Goal: Transaction & Acquisition: Purchase product/service

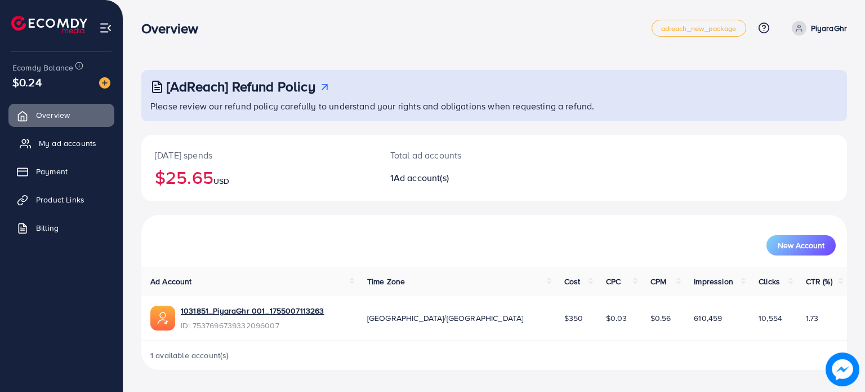
click at [68, 141] on span "My ad accounts" at bounding box center [67, 142] width 57 height 11
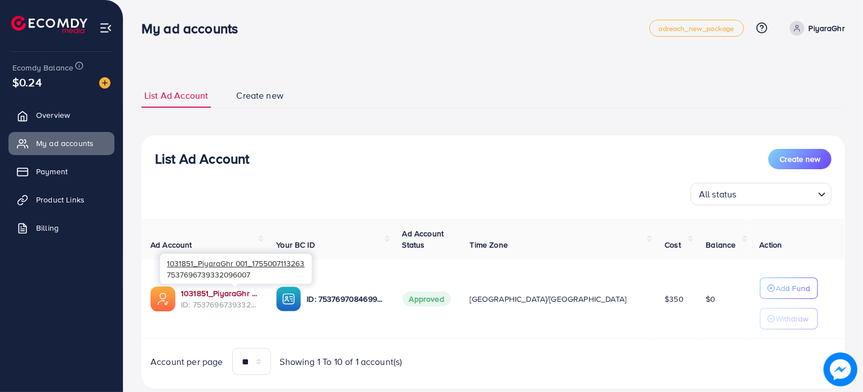
click at [226, 292] on link "1031851_PiyaraGhr 001_1755007113263" at bounding box center [219, 292] width 77 height 11
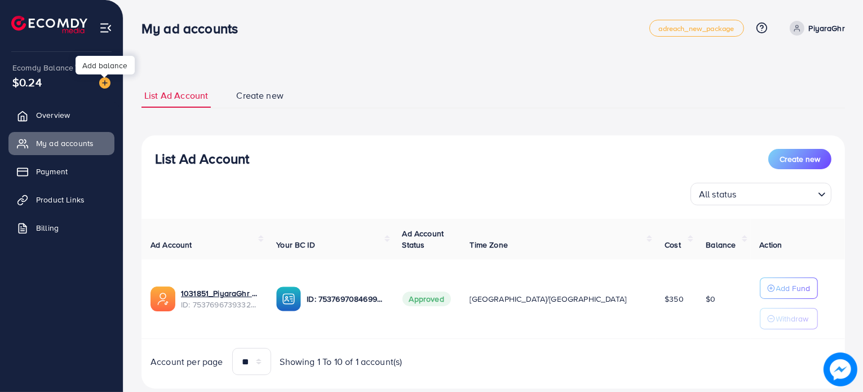
click at [107, 78] on img at bounding box center [104, 82] width 11 height 11
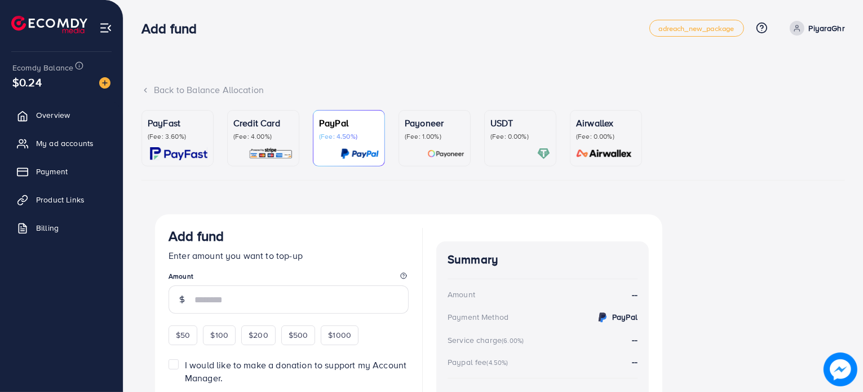
click at [508, 150] on div at bounding box center [520, 153] width 60 height 13
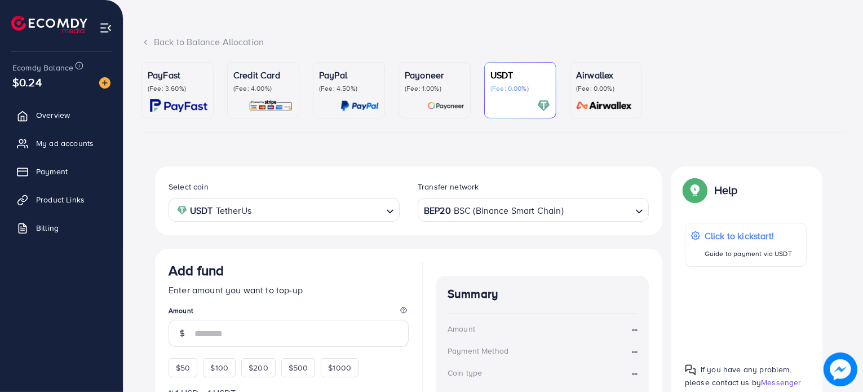
scroll to position [56, 0]
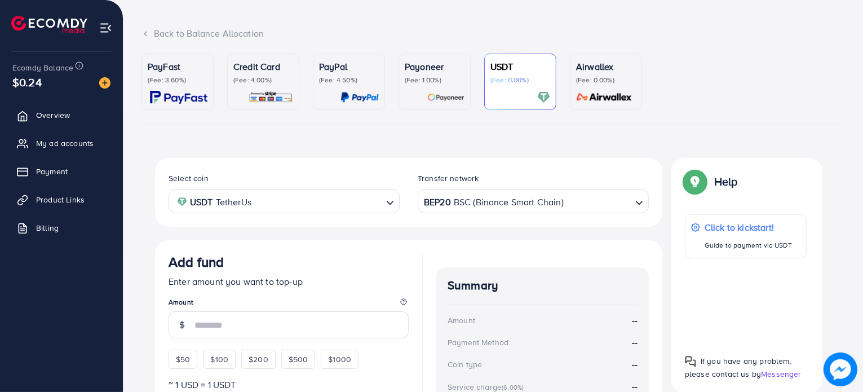
click at [514, 83] on p "(Fee: 0.00%)" at bounding box center [520, 80] width 60 height 9
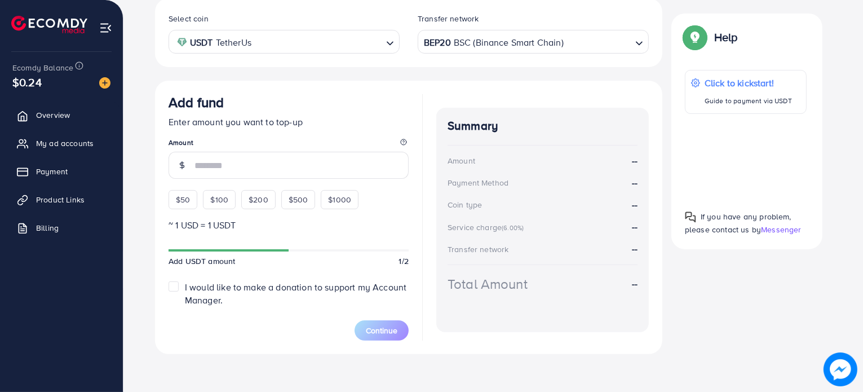
scroll to position [218, 0]
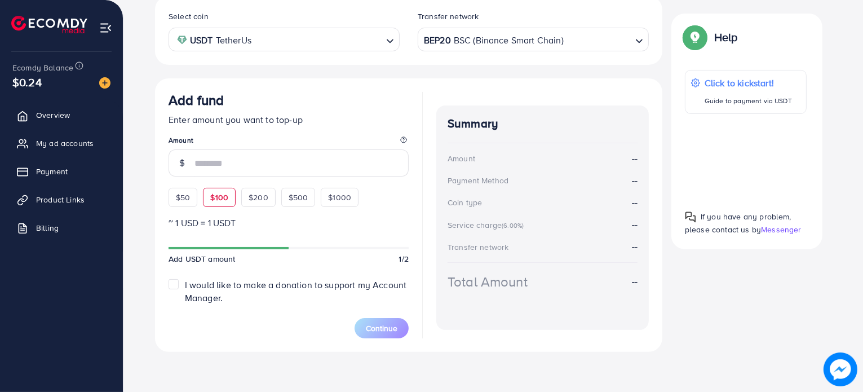
click at [219, 189] on div "$100" at bounding box center [219, 197] width 33 height 19
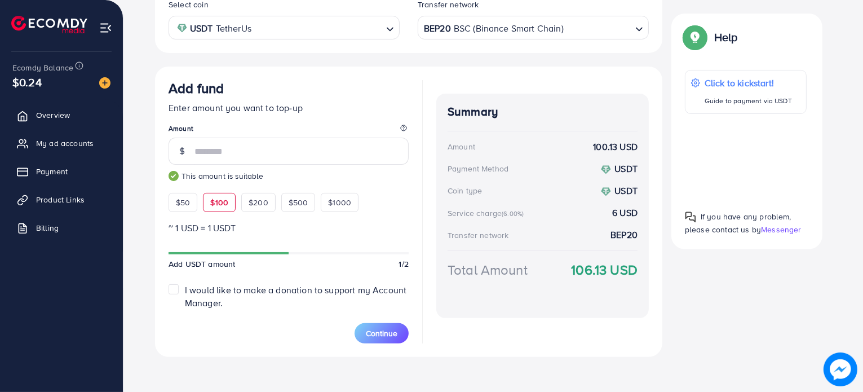
scroll to position [234, 0]
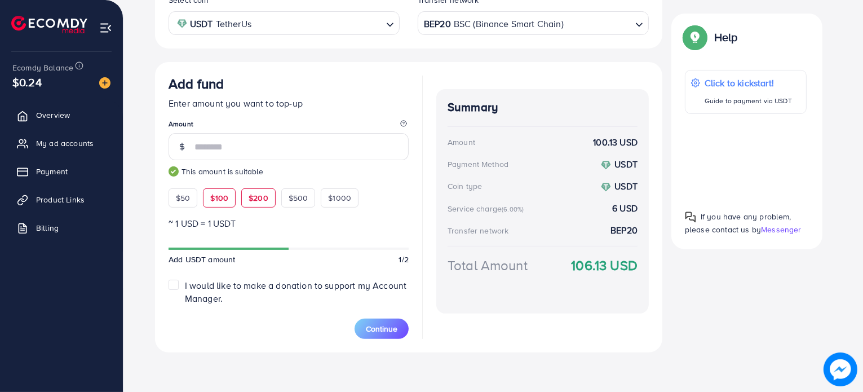
click at [261, 204] on div "$200" at bounding box center [258, 197] width 34 height 19
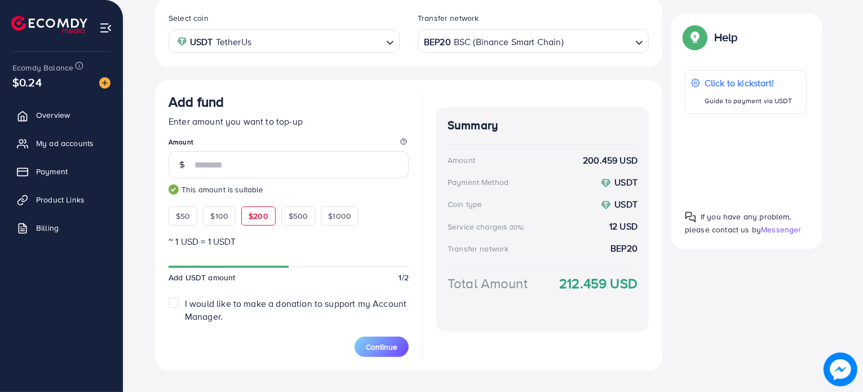
scroll to position [225, 0]
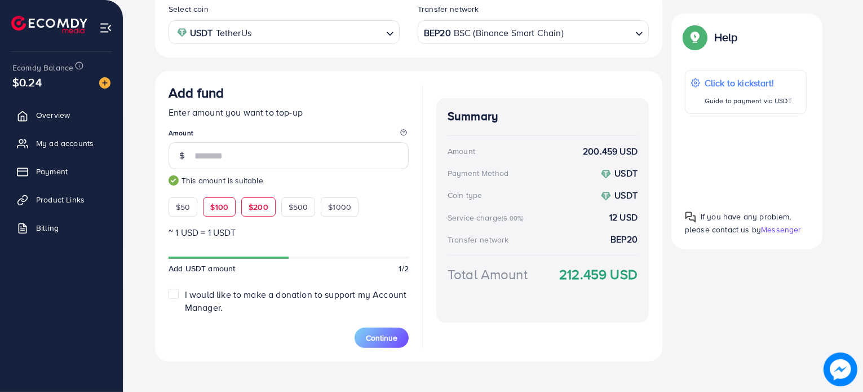
click at [216, 210] on span "$100" at bounding box center [219, 206] width 18 height 11
type input "***"
click at [399, 331] on button "Continue" at bounding box center [381, 337] width 54 height 20
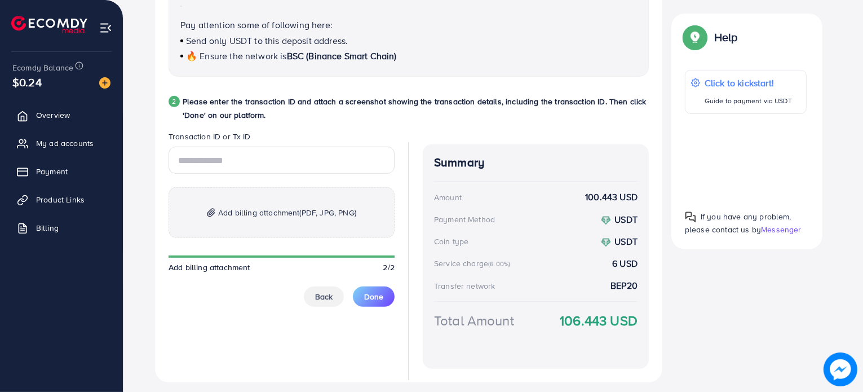
scroll to position [426, 0]
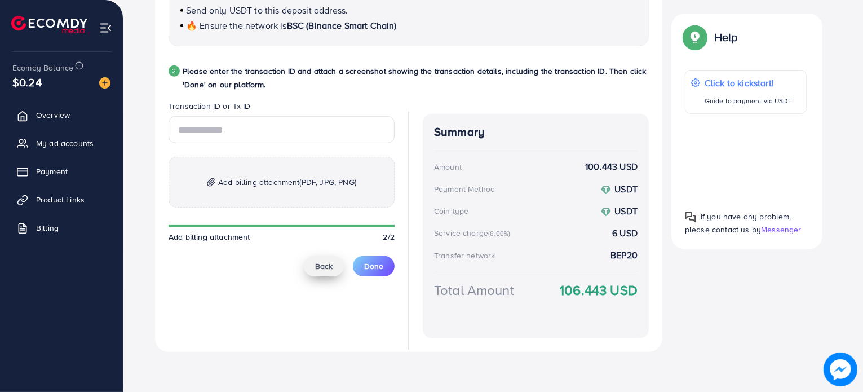
click at [323, 263] on span "Back" at bounding box center [323, 265] width 17 height 11
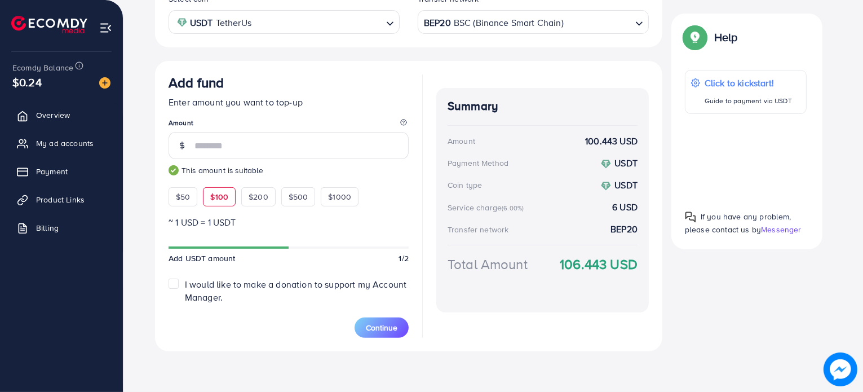
scroll to position [234, 0]
click at [198, 283] on span "I would like to make a donation to support my Account Manager." at bounding box center [295, 291] width 221 height 25
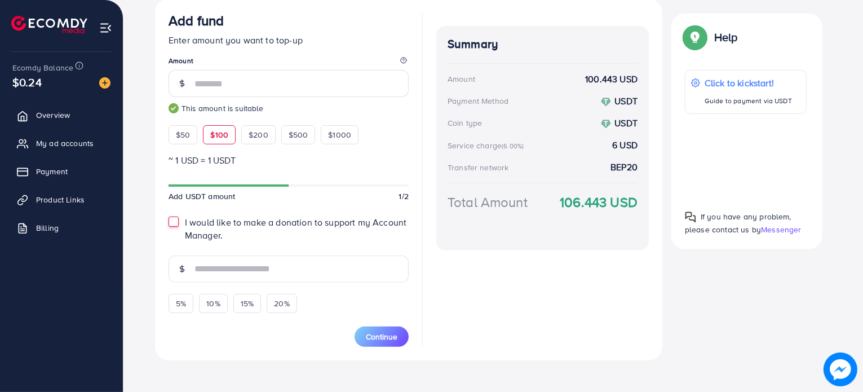
scroll to position [305, 0]
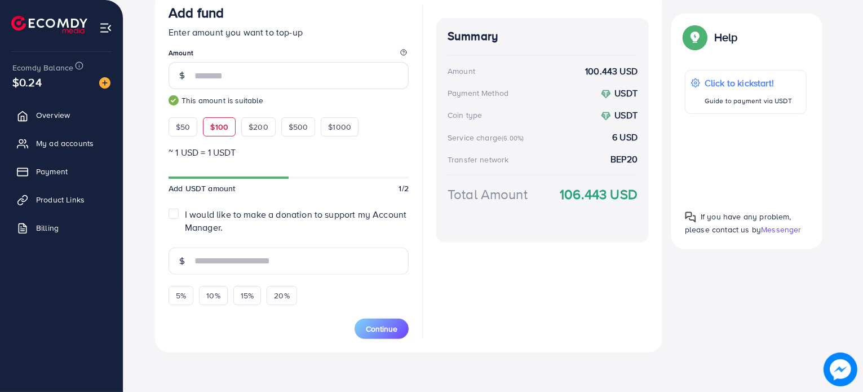
click at [183, 199] on form "Add fund Enter amount you want to top-up Amount *** This amount is suitable $50…" at bounding box center [288, 172] width 240 height 334
type input "*"
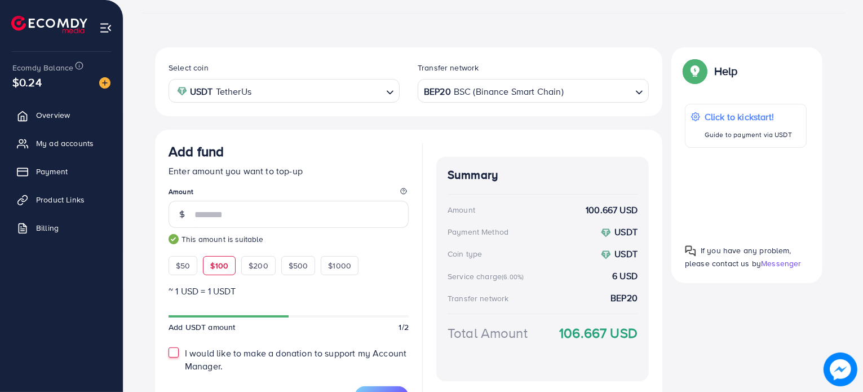
scroll to position [0, 0]
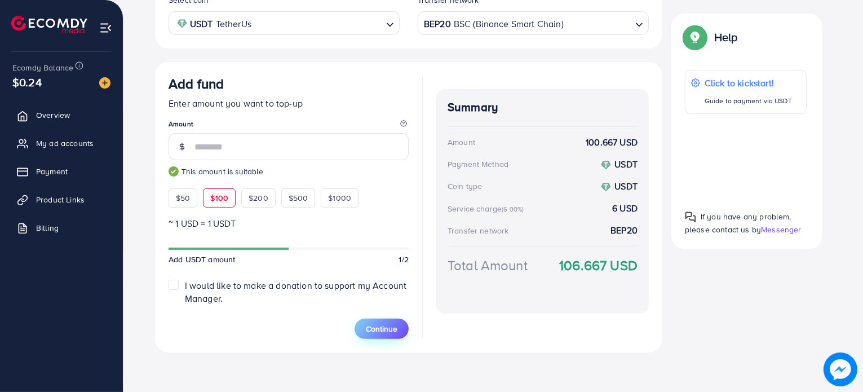
click at [392, 326] on span "Continue" at bounding box center [382, 328] width 32 height 11
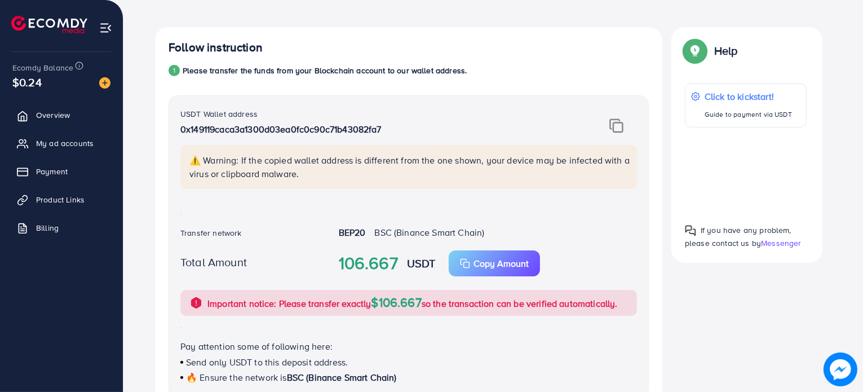
scroll to position [426, 0]
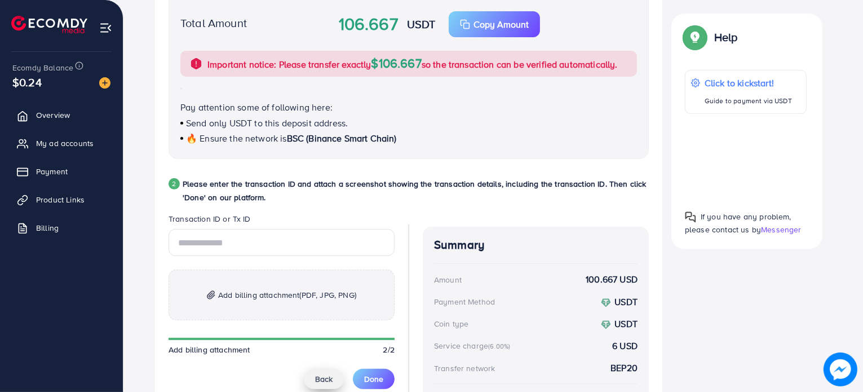
click at [321, 381] on span "Back" at bounding box center [323, 378] width 17 height 11
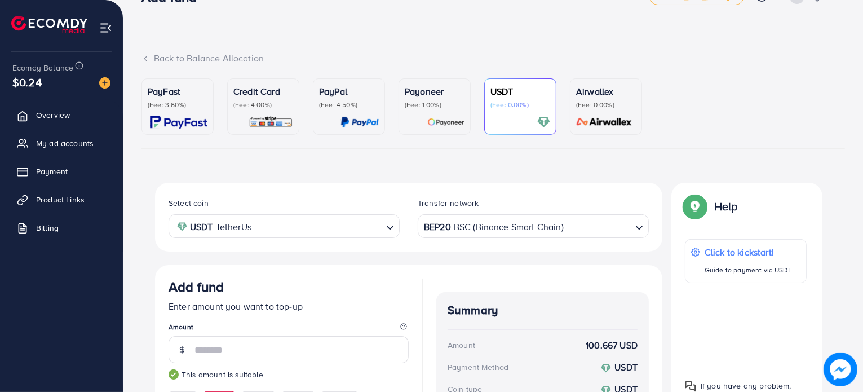
scroll to position [9, 0]
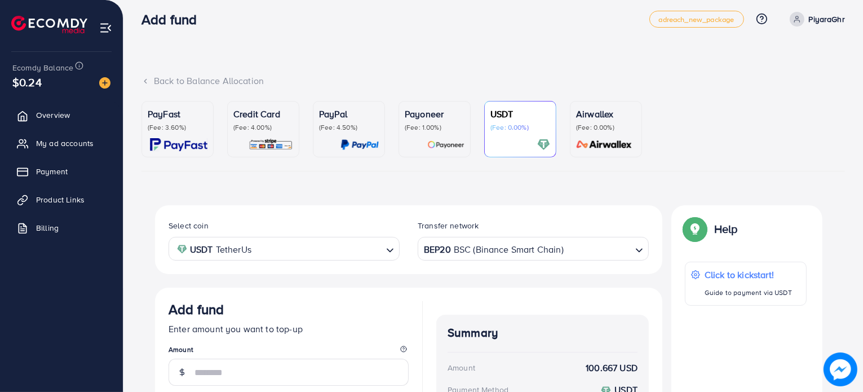
click at [203, 146] on img at bounding box center [178, 144] width 57 height 13
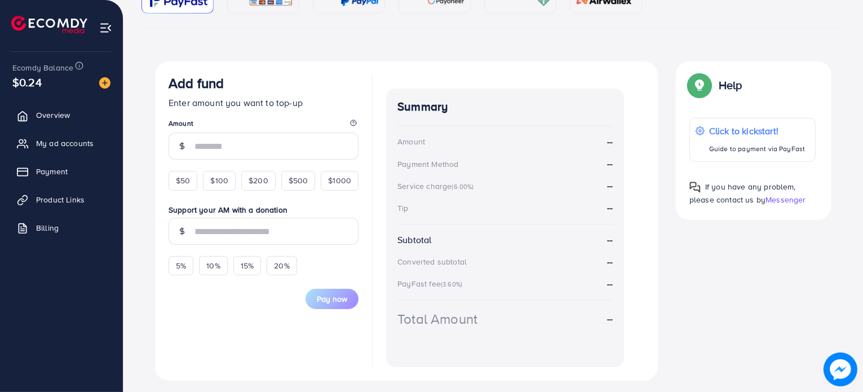
scroll to position [178, 0]
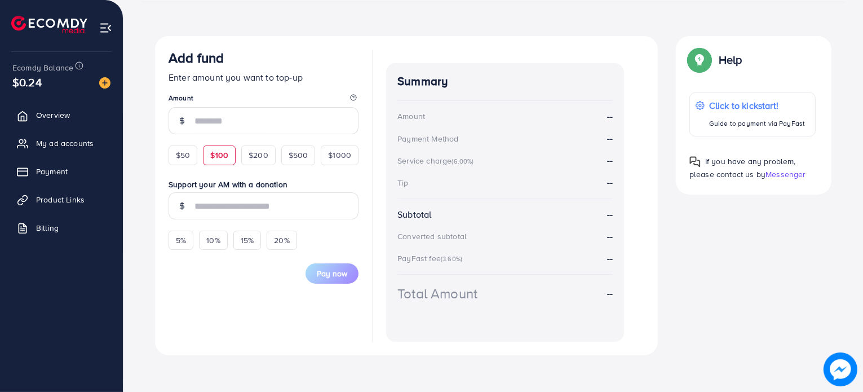
click at [233, 150] on div "$100" at bounding box center [219, 154] width 33 height 19
type input "***"
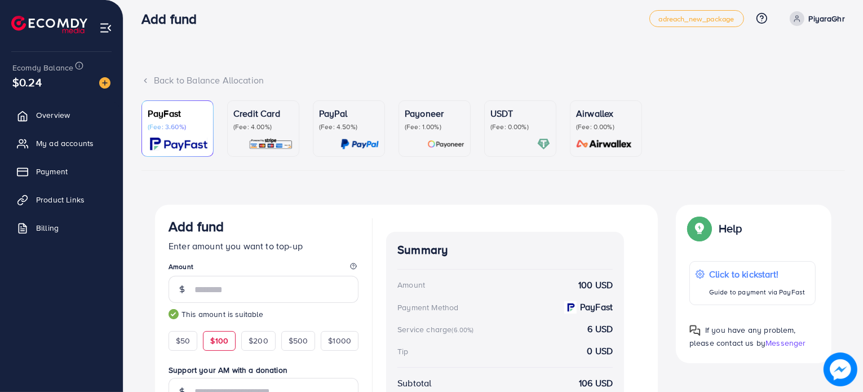
scroll to position [0, 0]
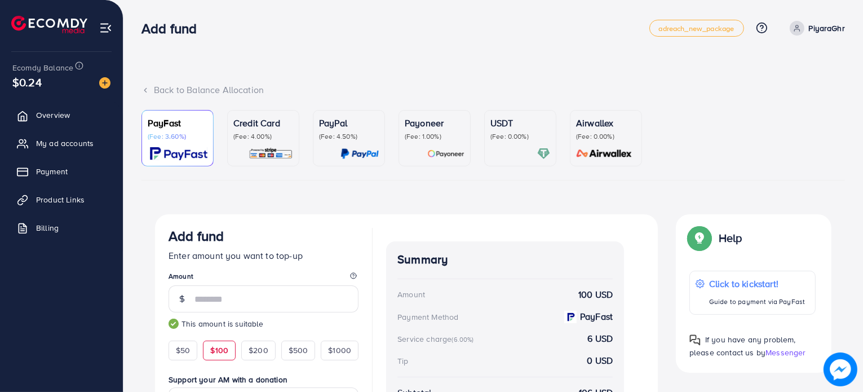
click at [503, 146] on div "USDT (Fee: 0.00%)" at bounding box center [520, 138] width 60 height 44
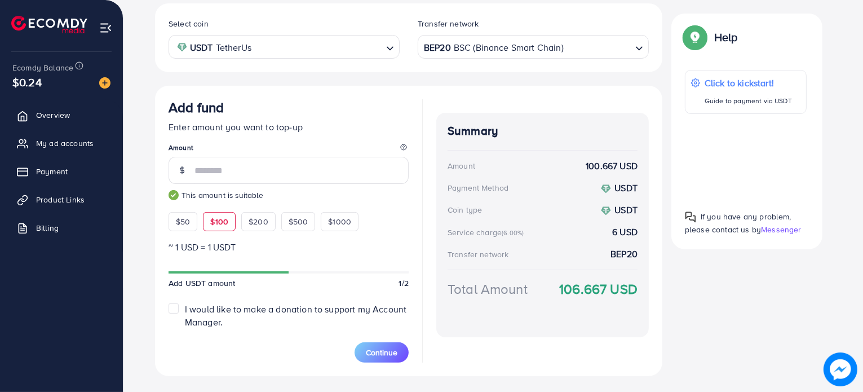
scroll to position [225, 0]
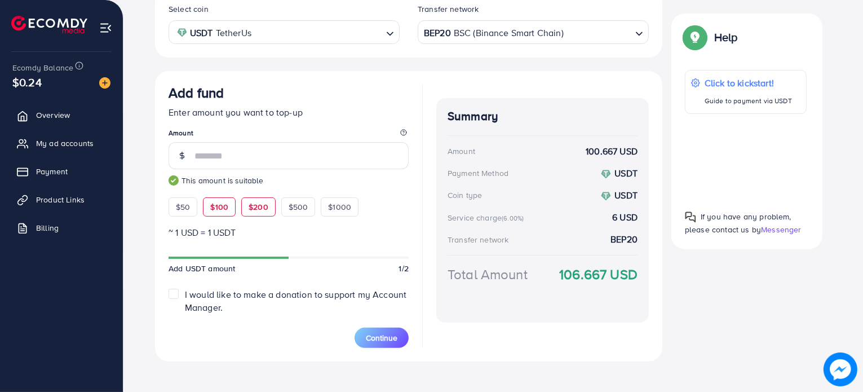
click at [258, 209] on span "$200" at bounding box center [258, 206] width 20 height 11
click at [216, 203] on span "$100" at bounding box center [219, 206] width 18 height 11
type input "***"
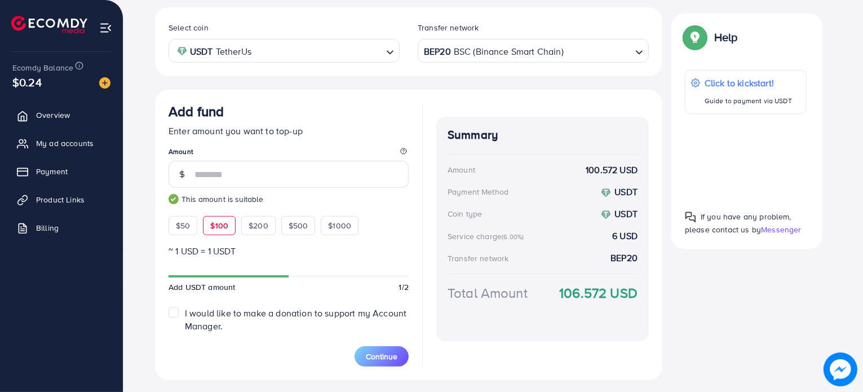
scroll to position [234, 0]
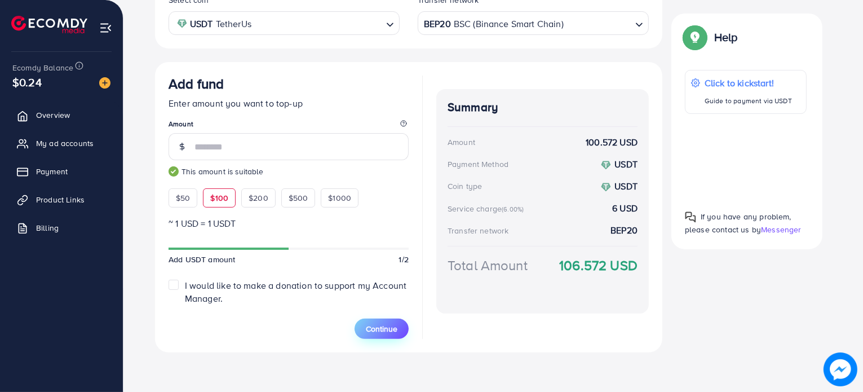
click at [385, 331] on span "Continue" at bounding box center [382, 328] width 32 height 11
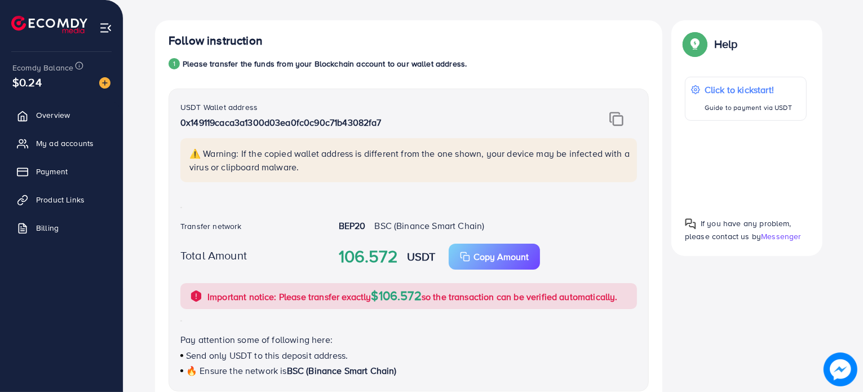
scroll to position [144, 0]
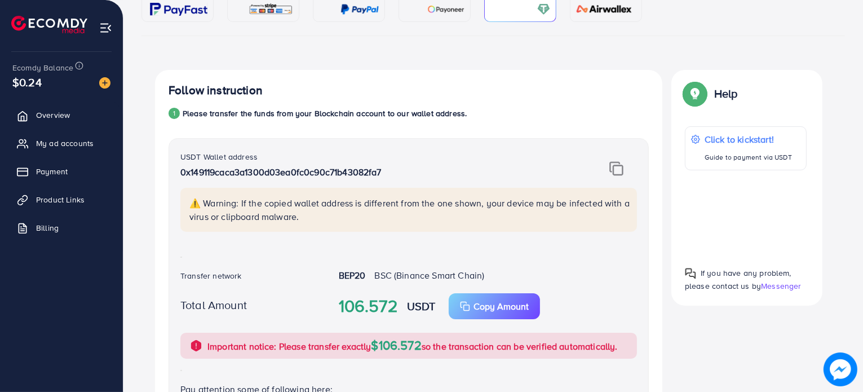
click at [621, 164] on img at bounding box center [616, 168] width 14 height 15
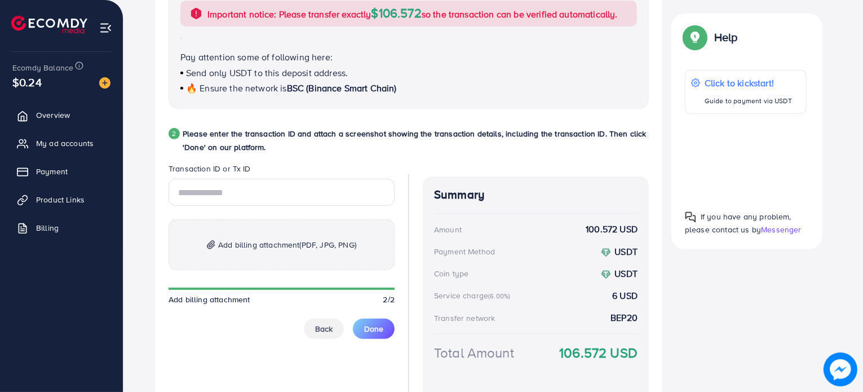
scroll to position [482, 0]
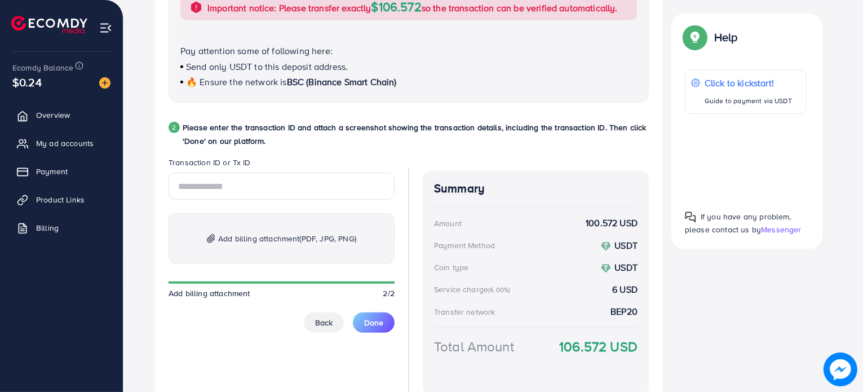
click at [248, 246] on p "Add billing attachment (PDF, JPG, PNG)" at bounding box center [281, 238] width 226 height 51
click at [229, 186] on input "text" at bounding box center [281, 185] width 226 height 27
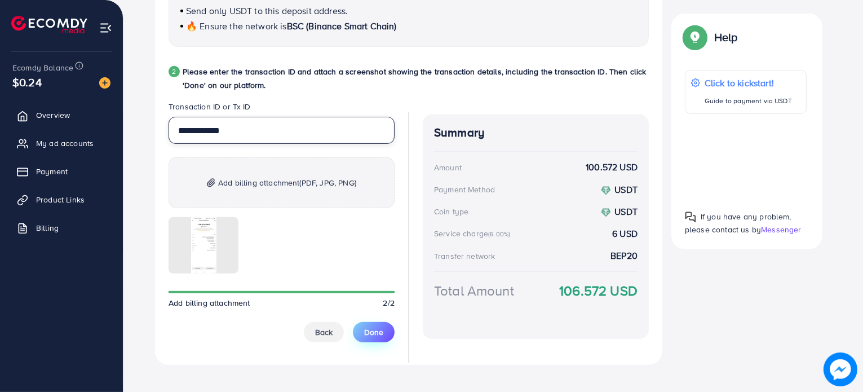
scroll to position [551, 0]
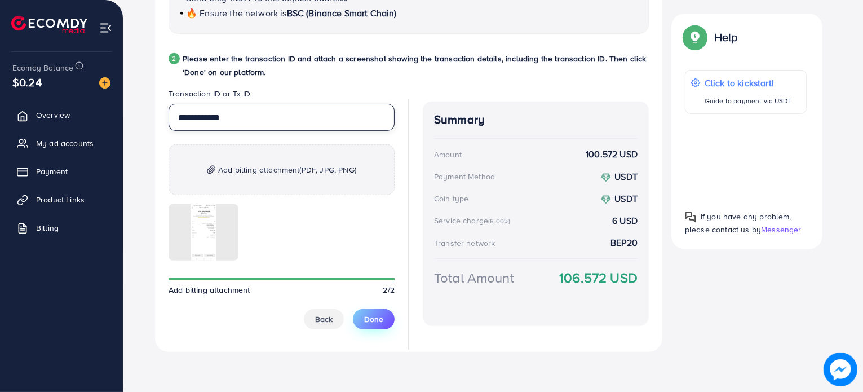
type input "**********"
click at [370, 319] on span "Done" at bounding box center [373, 318] width 19 height 11
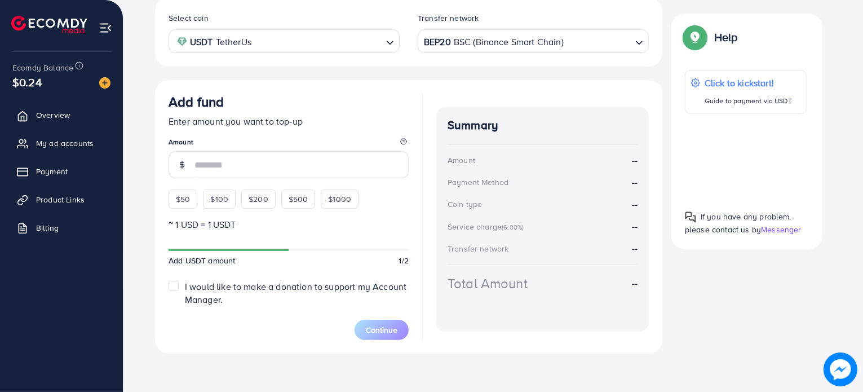
scroll to position [218, 0]
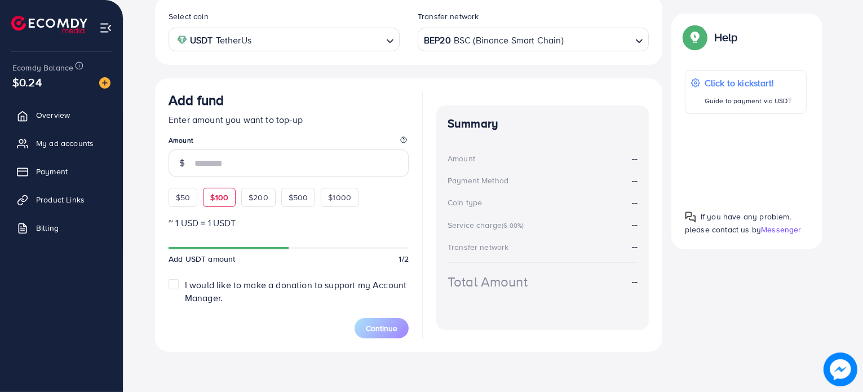
click at [214, 194] on div "Add fund Enter amount you want to top-up Amount $50 $100 $200 $500 $1000" at bounding box center [288, 149] width 240 height 115
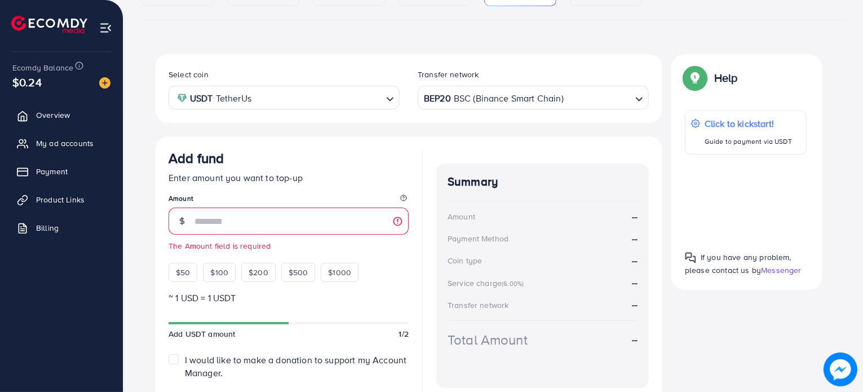
scroll to position [234, 0]
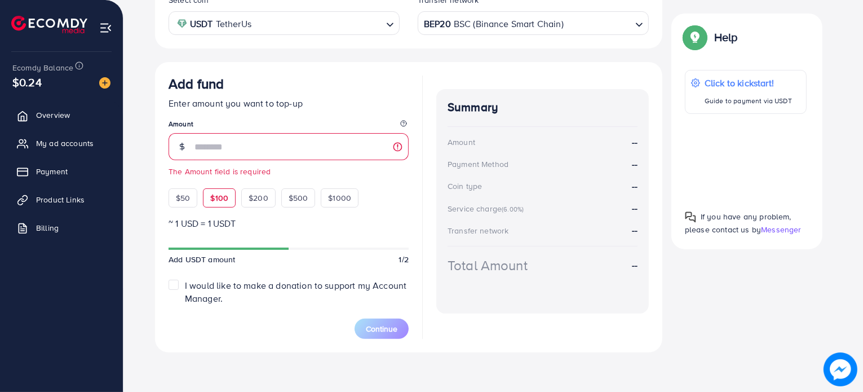
click at [205, 192] on div "$100" at bounding box center [219, 197] width 33 height 19
type input "***"
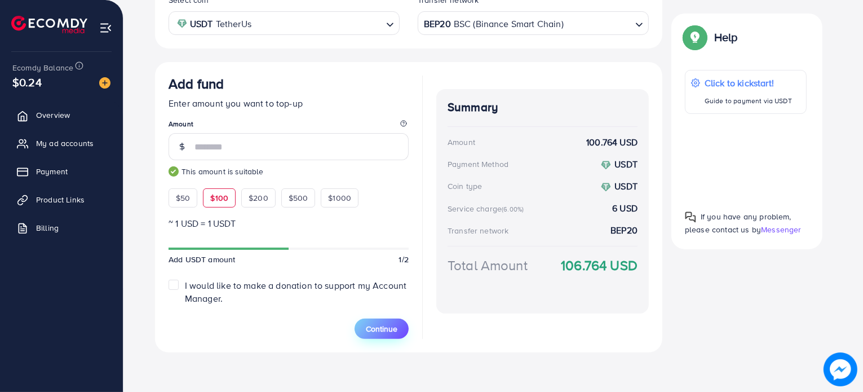
click at [378, 328] on span "Continue" at bounding box center [382, 328] width 32 height 11
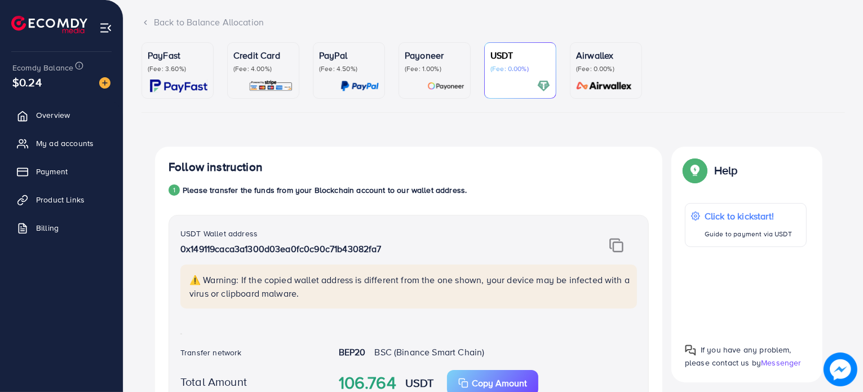
scroll to position [32, 0]
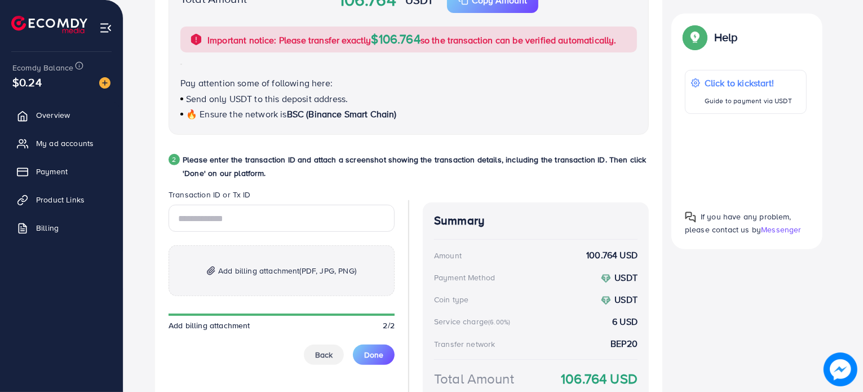
scroll to position [426, 0]
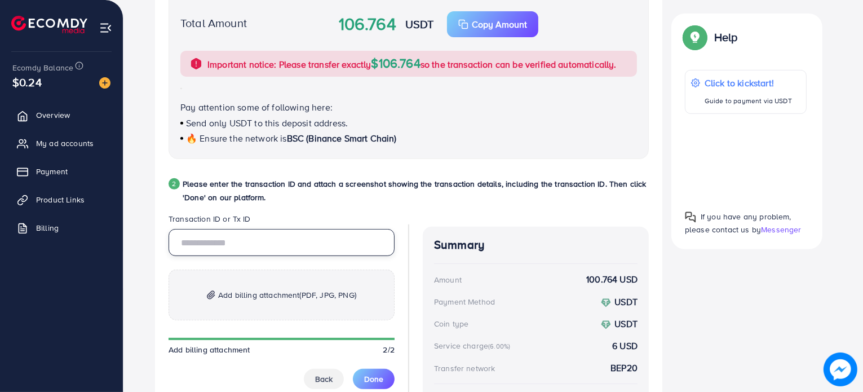
click at [290, 236] on input "text" at bounding box center [281, 242] width 226 height 27
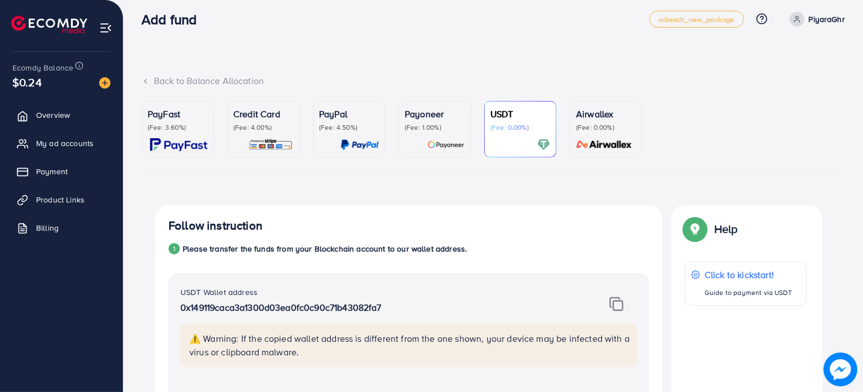
scroll to position [0, 0]
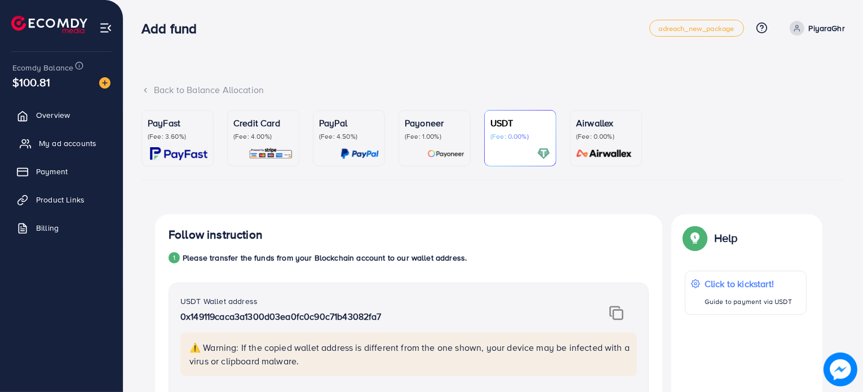
click at [50, 149] on link "My ad accounts" at bounding box center [61, 143] width 106 height 23
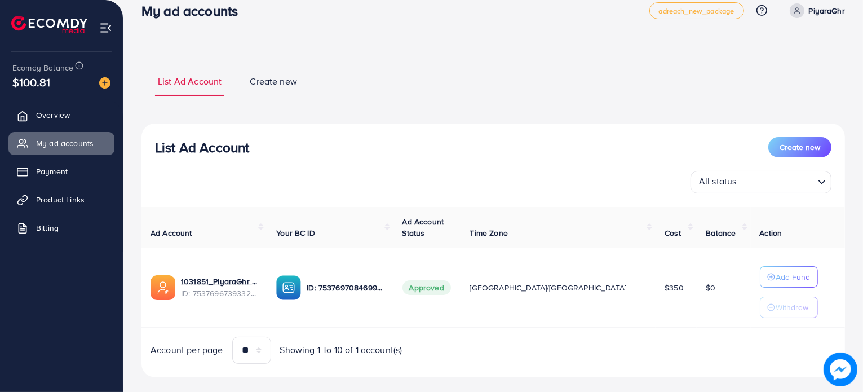
scroll to position [33, 0]
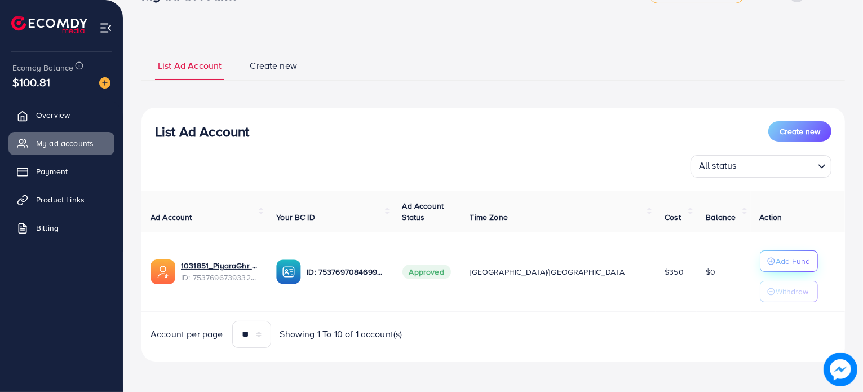
click at [760, 255] on button "Add Fund" at bounding box center [789, 260] width 58 height 21
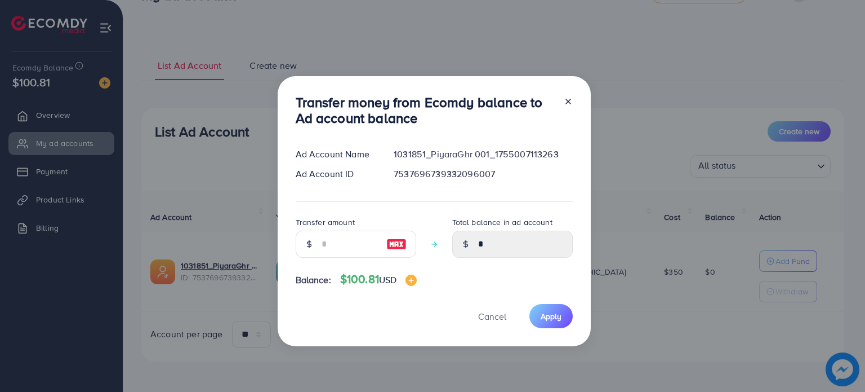
click at [390, 245] on img at bounding box center [397, 244] width 20 height 14
type input "***"
type input "******"
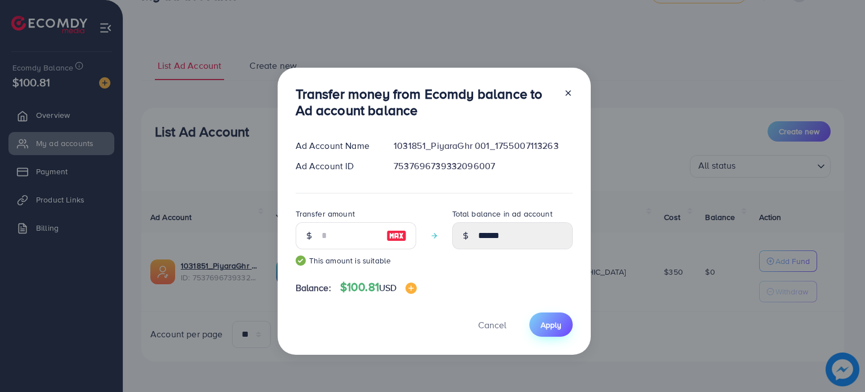
click at [543, 328] on span "Apply" at bounding box center [551, 324] width 21 height 11
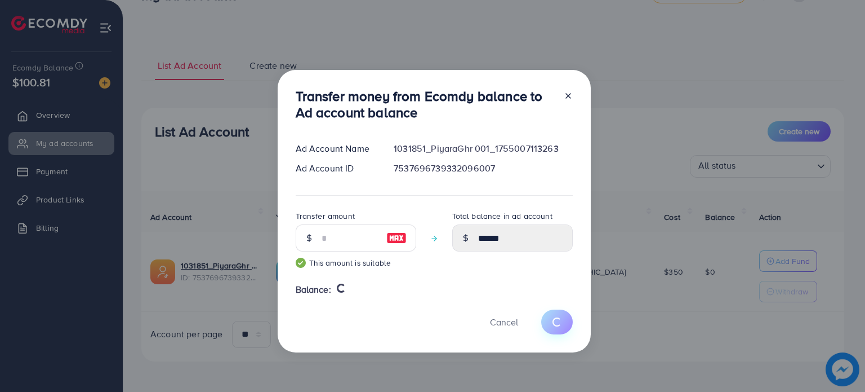
type input "*"
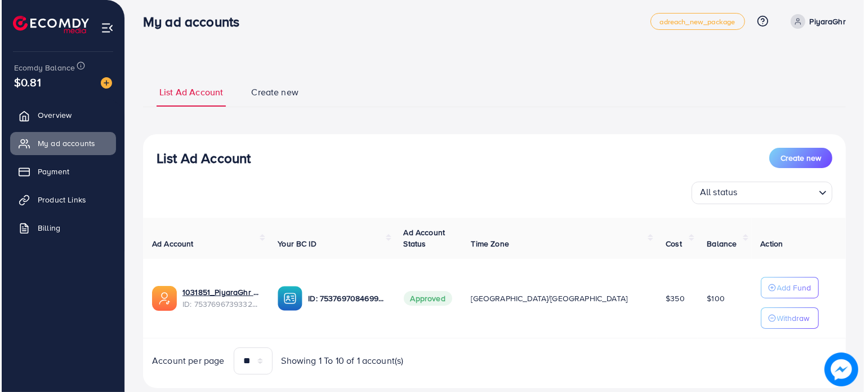
scroll to position [0, 0]
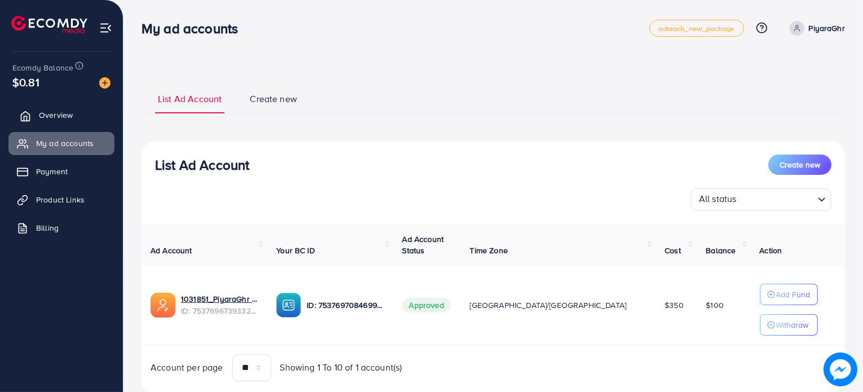
click at [57, 125] on link "Overview" at bounding box center [61, 115] width 106 height 23
